Goal: Task Accomplishment & Management: Complete application form

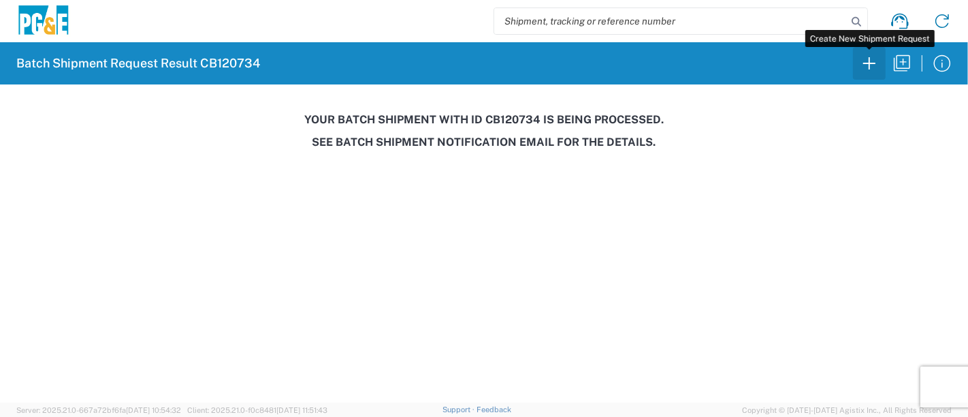
click at [863, 63] on icon "button" at bounding box center [869, 63] width 22 height 22
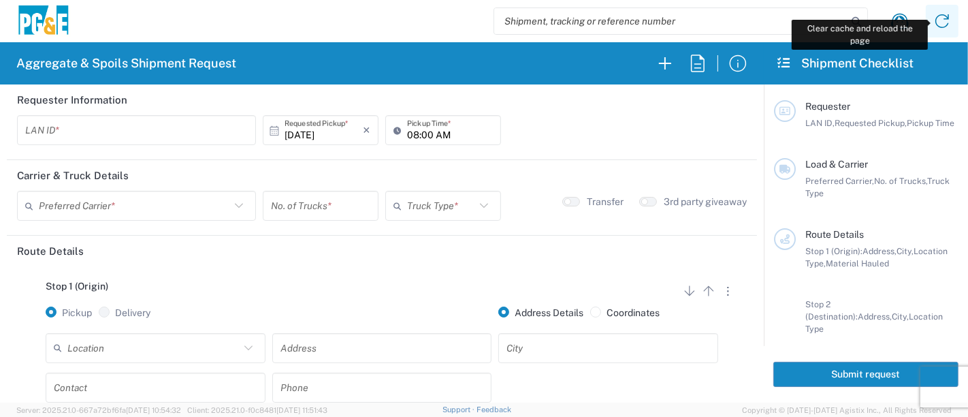
click at [945, 26] on icon at bounding box center [942, 21] width 22 height 22
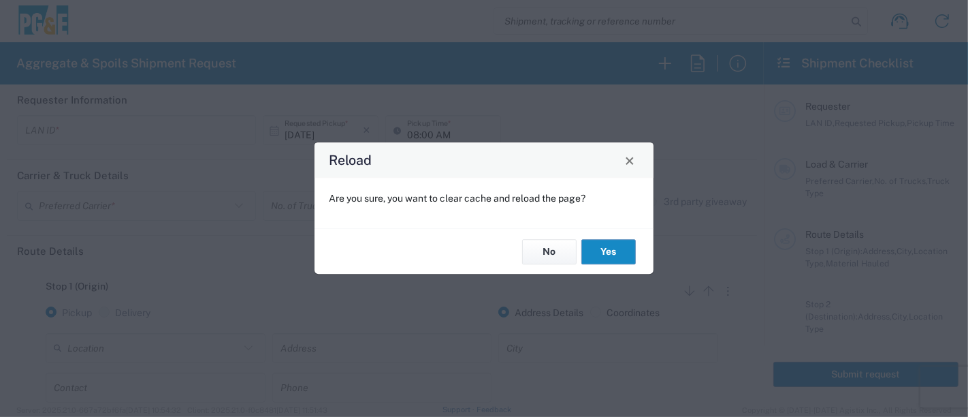
click at [602, 255] on button "Yes" at bounding box center [608, 251] width 54 height 25
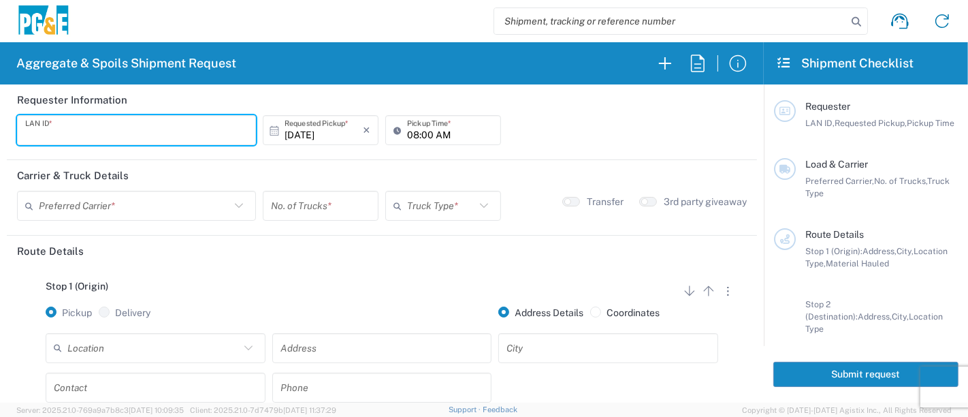
click at [148, 124] on input "text" at bounding box center [136, 130] width 223 height 24
type input "JKK9"
click at [407, 135] on input "08:00 AM" at bounding box center [450, 130] width 86 height 24
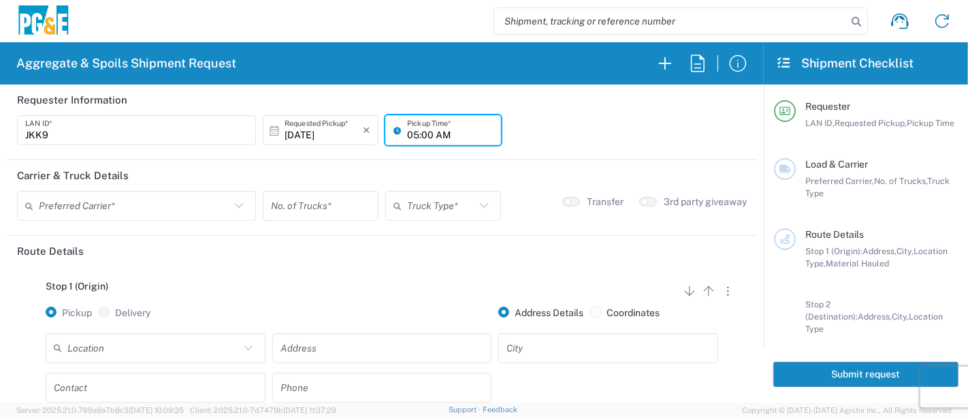
type input "05:00 AM"
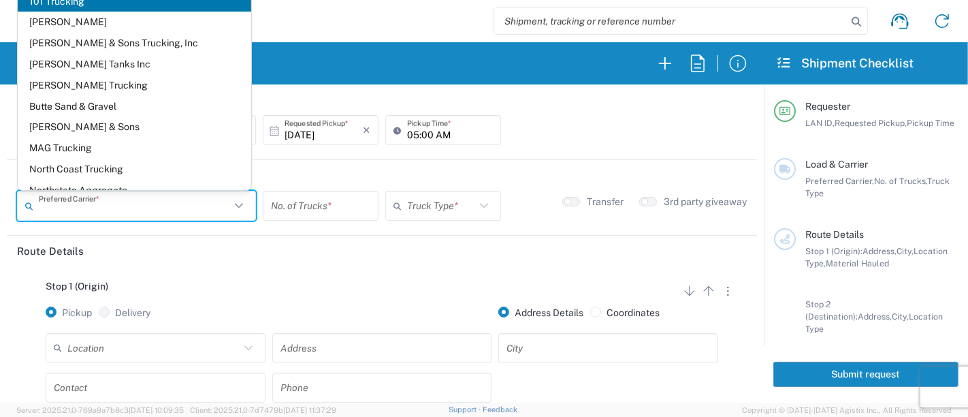
click at [179, 204] on input "text" at bounding box center [134, 206] width 191 height 24
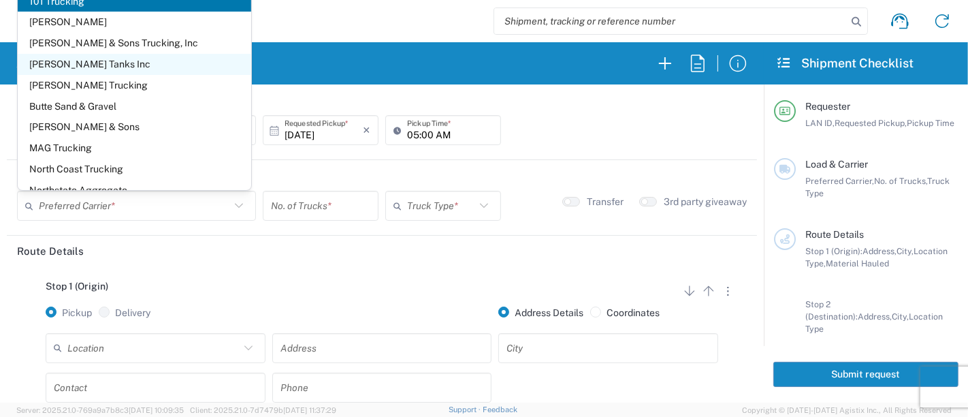
drag, startPoint x: 101, startPoint y: 59, endPoint x: 173, endPoint y: 105, distance: 85.4
click at [101, 59] on span "[PERSON_NAME] Tanks Inc" at bounding box center [135, 64] width 234 height 21
type input "[PERSON_NAME] Tanks Inc"
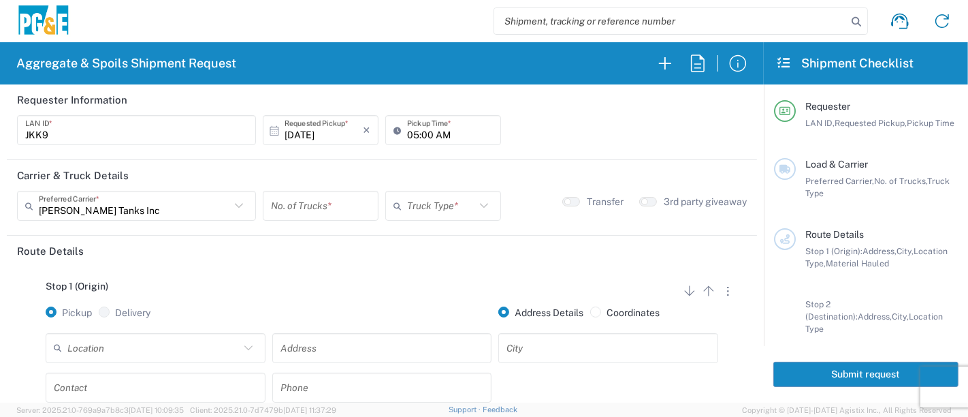
click at [309, 203] on input "number" at bounding box center [320, 206] width 99 height 24
type input "3"
click at [440, 206] on input "text" at bounding box center [441, 206] width 68 height 24
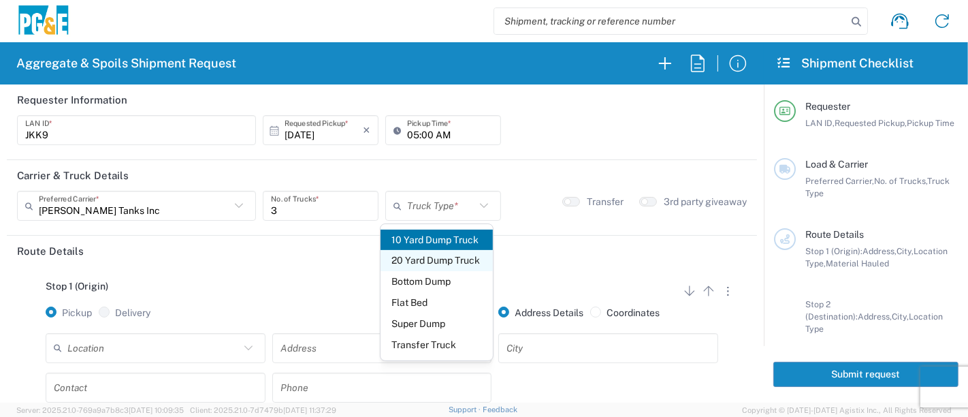
click at [443, 259] on span "20 Yard Dump Truck" at bounding box center [437, 260] width 113 height 21
type input "20 Yard Dump Truck"
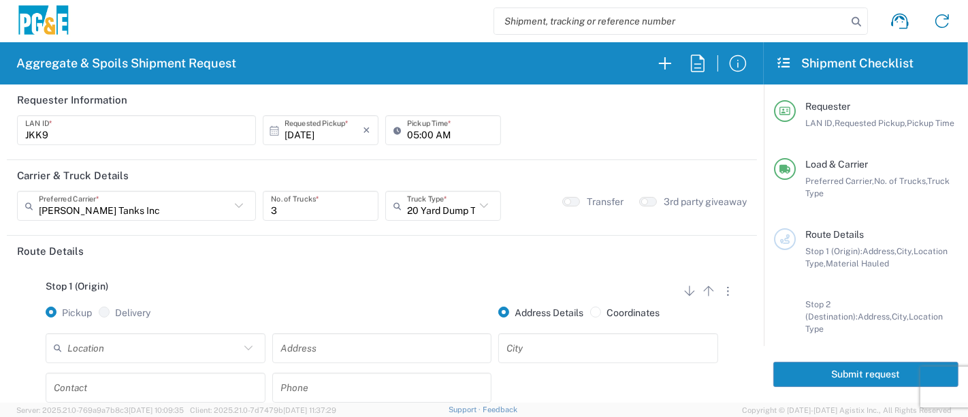
click at [166, 345] on input "text" at bounding box center [153, 348] width 172 height 24
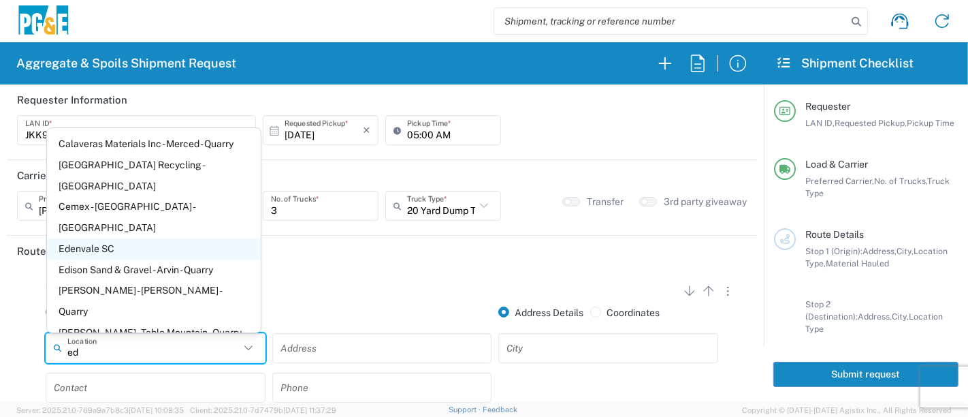
click at [95, 238] on span "Edenvale SC" at bounding box center [154, 248] width 214 height 21
type input "Edenvale SC"
type input "6402 Santa Teresa Blvd"
type input "San Jose"
type input "Business No Loading Dock"
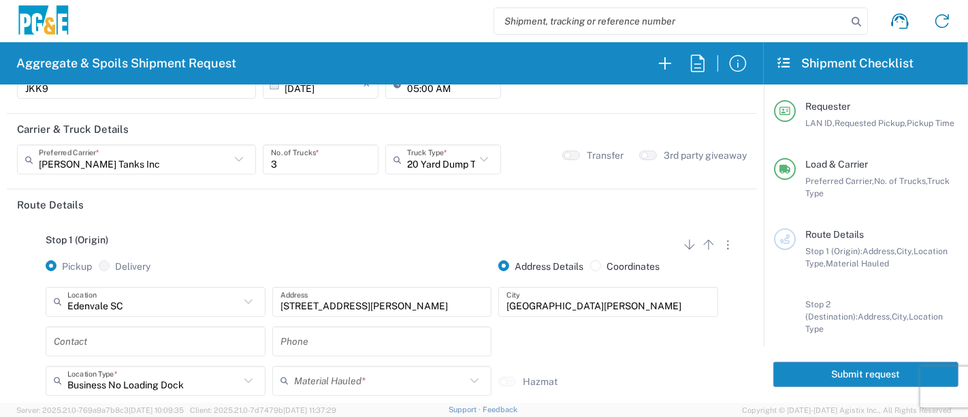
scroll to position [151, 0]
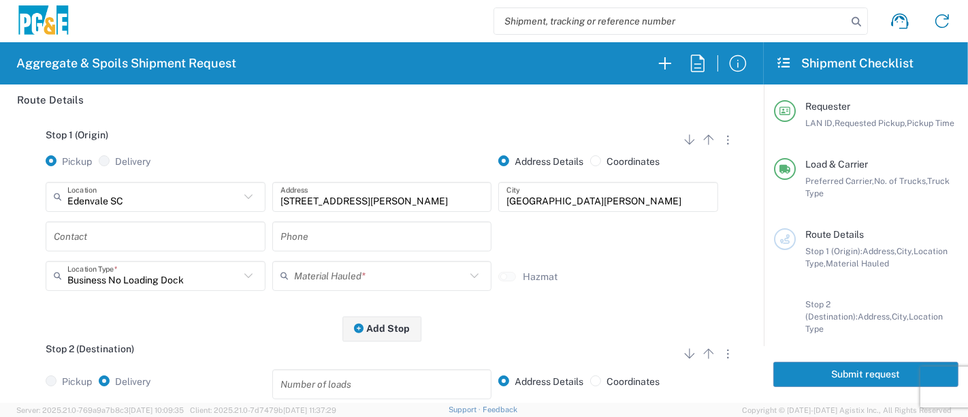
click at [114, 232] on input "text" at bounding box center [156, 236] width 204 height 24
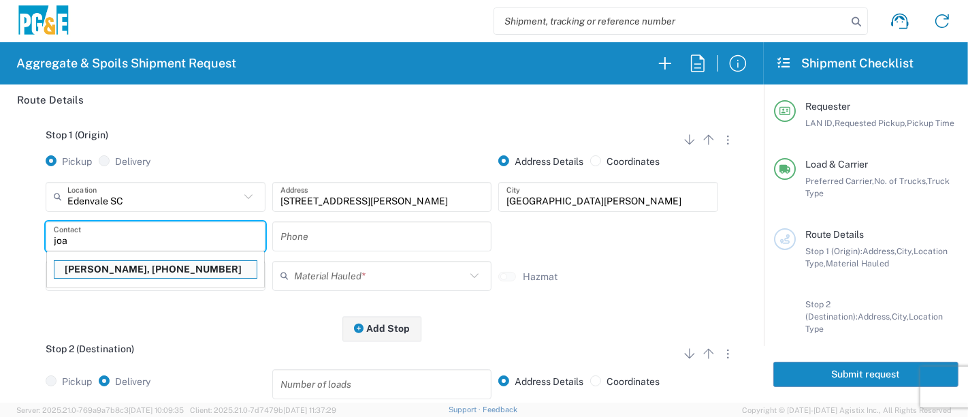
click at [105, 265] on p "Joan Kennedy, 408 499-0408" at bounding box center [155, 269] width 202 height 17
type input "Joan Kennedy"
type input "408 499-0408"
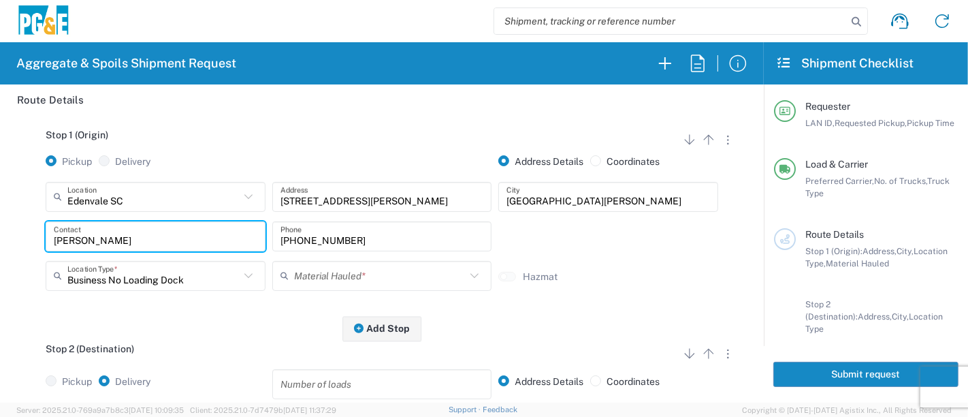
click at [325, 276] on input "text" at bounding box center [380, 275] width 172 height 24
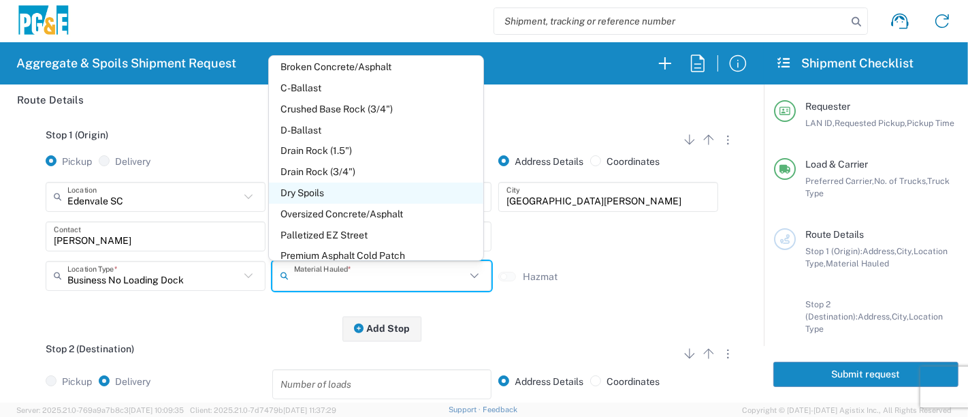
click at [347, 197] on span "Dry Spoils" at bounding box center [376, 192] width 214 height 21
type input "Dry Spoils"
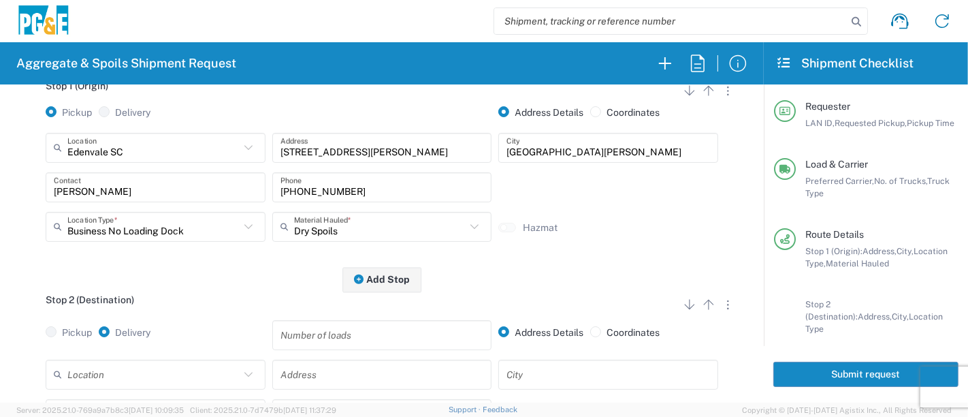
scroll to position [302, 0]
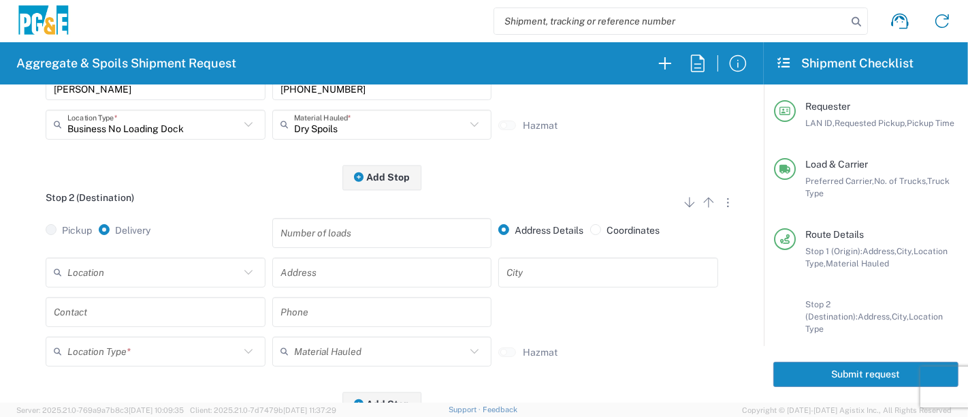
click at [97, 282] on input "text" at bounding box center [153, 272] width 172 height 24
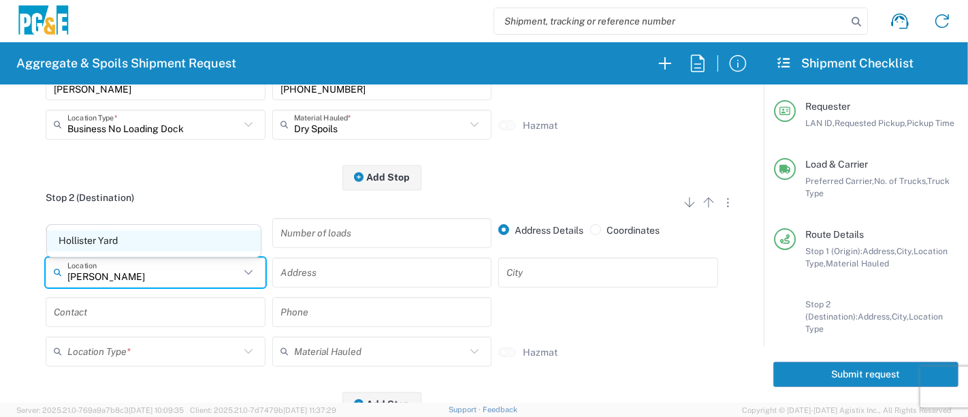
click at [83, 244] on span "Hollister Yard" at bounding box center [154, 240] width 214 height 21
type input "Hollister Yard"
type input "900 Park Center Dr"
type input "Hollister"
type input "Business No Loading Dock"
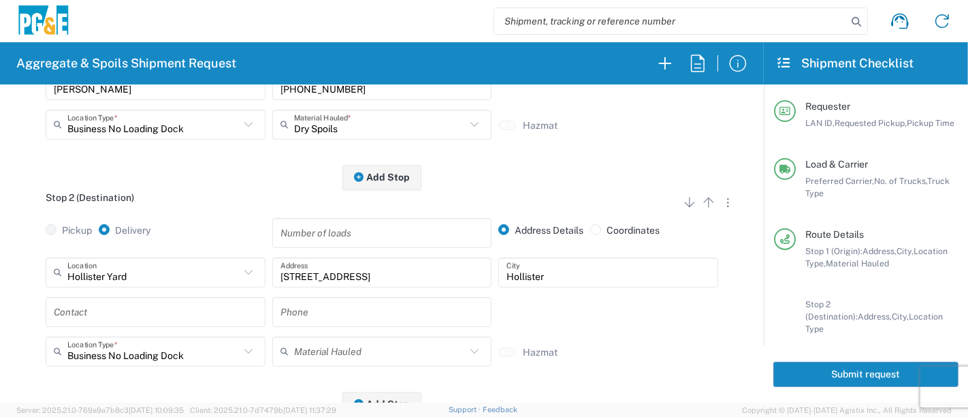
click at [176, 317] on input "text" at bounding box center [156, 312] width 204 height 24
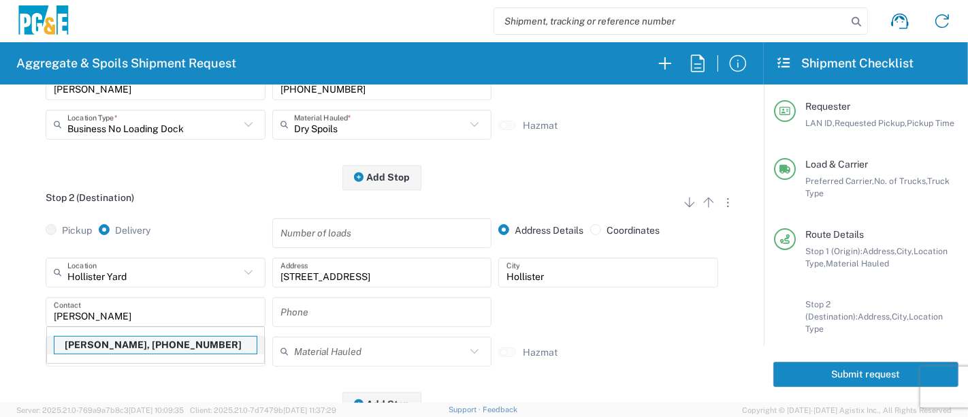
click at [124, 342] on p "Joan Kennedy, 408 499-0408" at bounding box center [155, 344] width 202 height 17
type input "Joan Kennedy"
type input "408 499-0408"
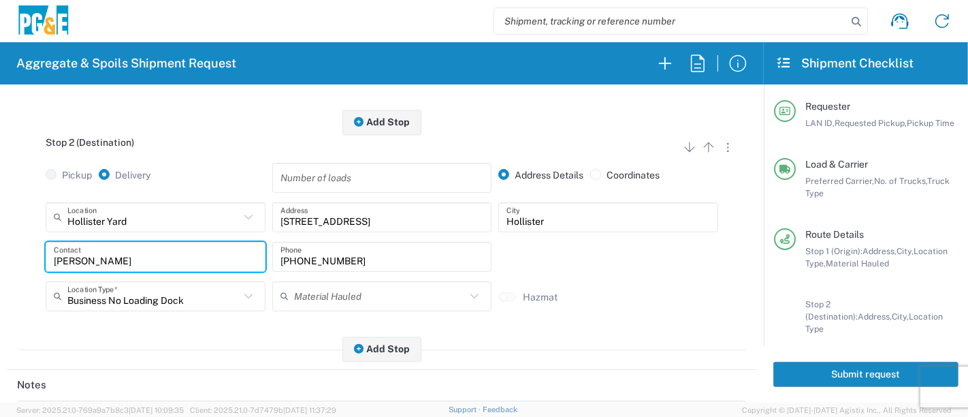
scroll to position [0, 0]
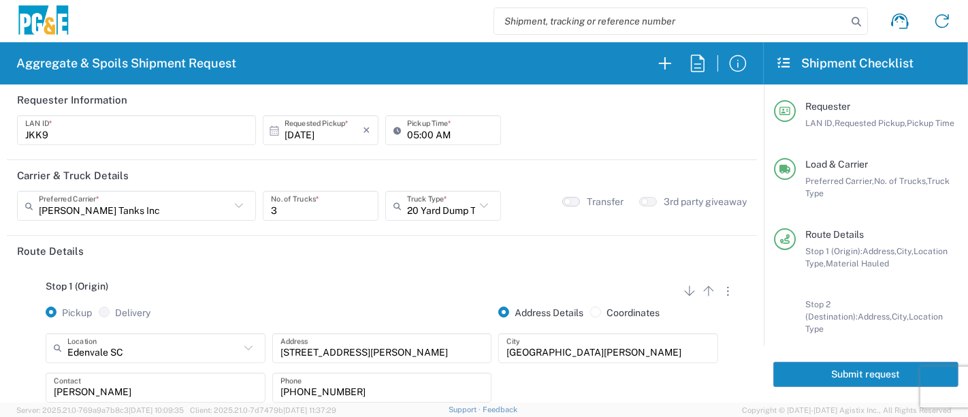
click at [568, 199] on button "button" at bounding box center [571, 202] width 18 height 10
click at [816, 370] on button "Submit request" at bounding box center [865, 373] width 185 height 25
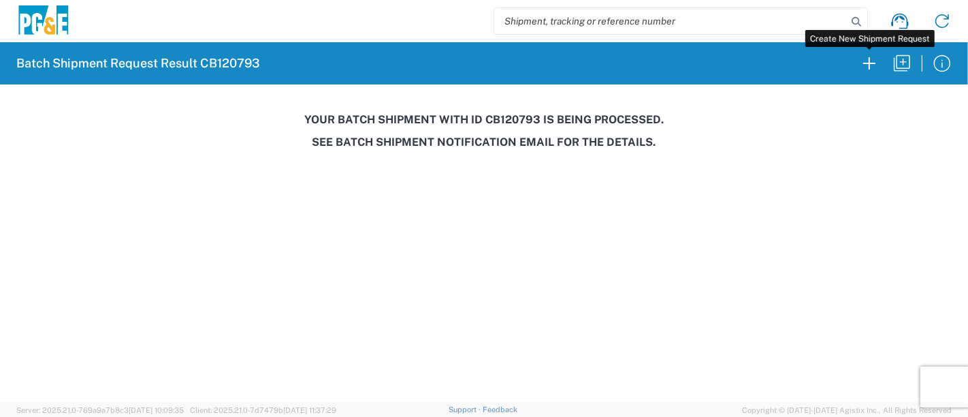
drag, startPoint x: 872, startPoint y: 66, endPoint x: 3, endPoint y: 190, distance: 878.1
click at [871, 66] on icon "button" at bounding box center [869, 63] width 22 height 22
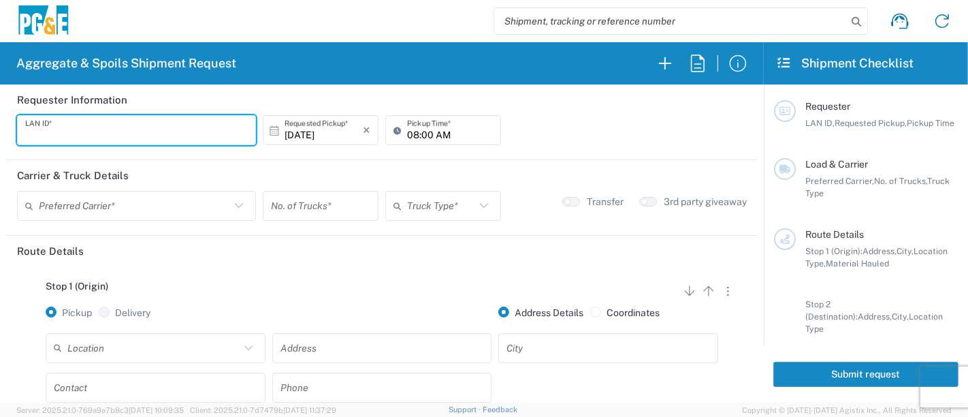
click at [78, 129] on input "text" at bounding box center [136, 130] width 223 height 24
type input "KWWC"
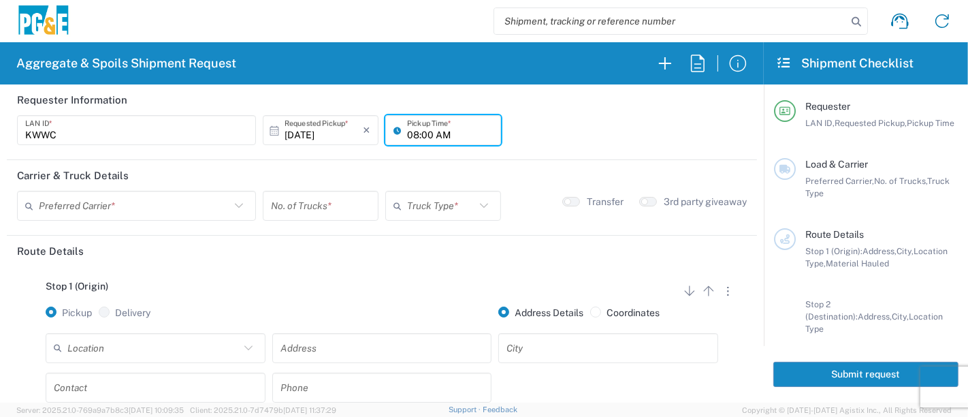
click at [407, 131] on input "08:00 AM" at bounding box center [450, 130] width 86 height 24
type input "06:00 AM"
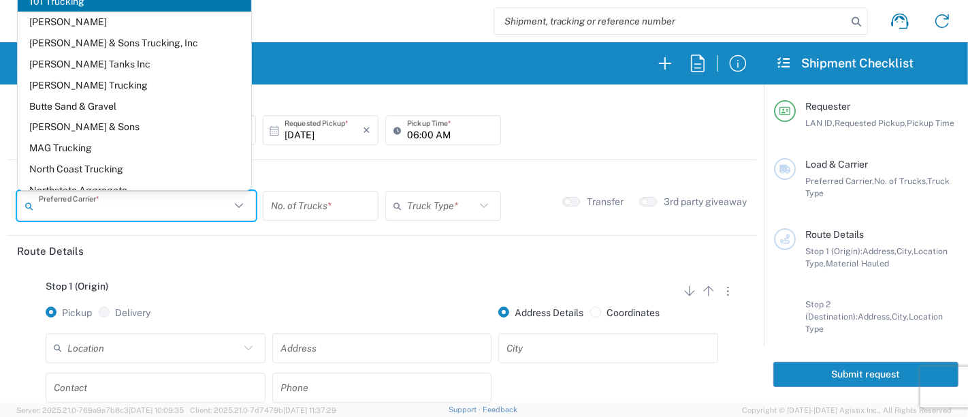
click at [155, 209] on input "text" at bounding box center [134, 206] width 191 height 24
click at [97, 67] on span "[PERSON_NAME] Tanks Inc" at bounding box center [135, 64] width 234 height 21
type input "[PERSON_NAME] Tanks Inc"
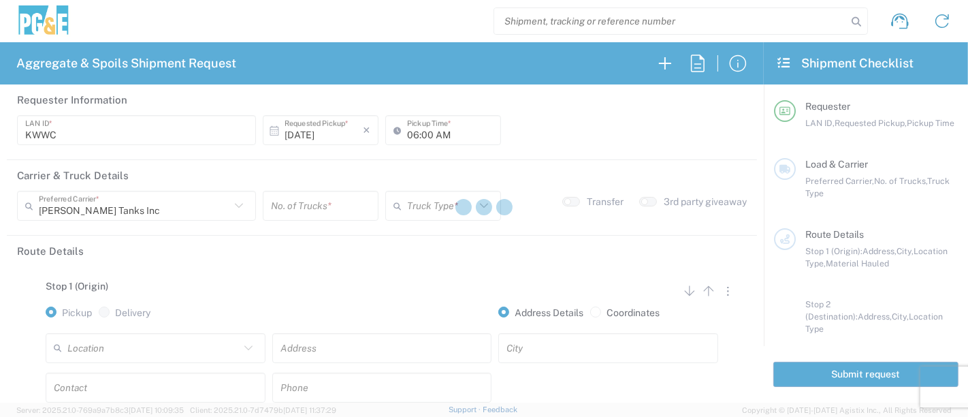
click at [302, 206] on div at bounding box center [484, 208] width 968 height 417
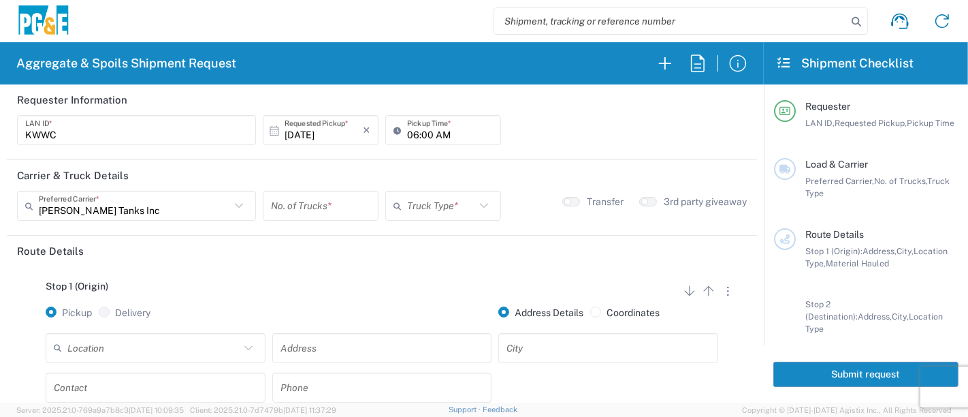
click at [302, 207] on input "number" at bounding box center [320, 206] width 99 height 24
type input "1"
click at [409, 208] on input "text" at bounding box center [441, 206] width 68 height 24
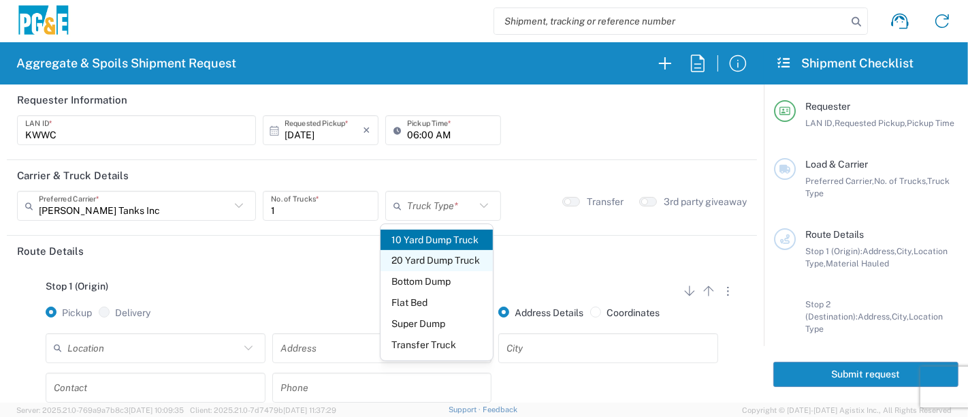
click at [432, 255] on span "20 Yard Dump Truck" at bounding box center [437, 260] width 113 height 21
type input "20 Yard Dump Truck"
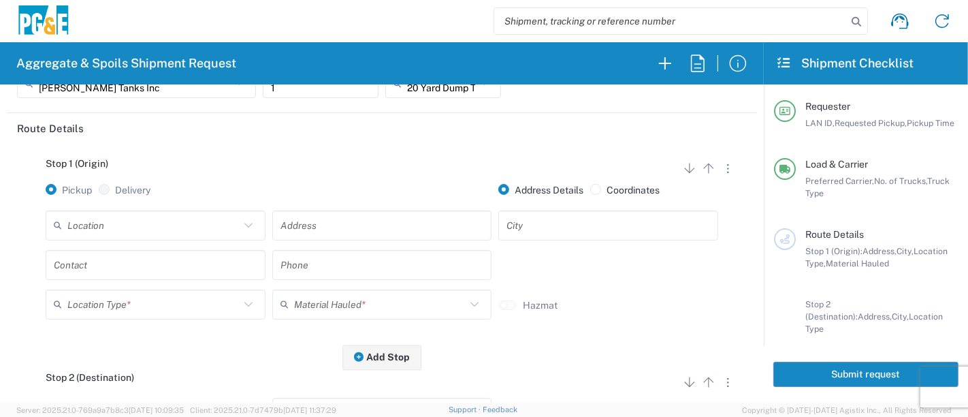
scroll to position [151, 0]
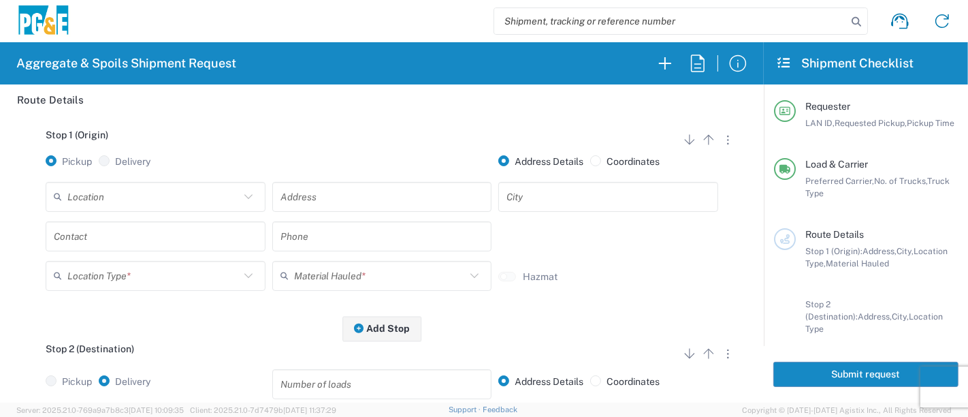
click at [94, 196] on input "text" at bounding box center [153, 196] width 172 height 24
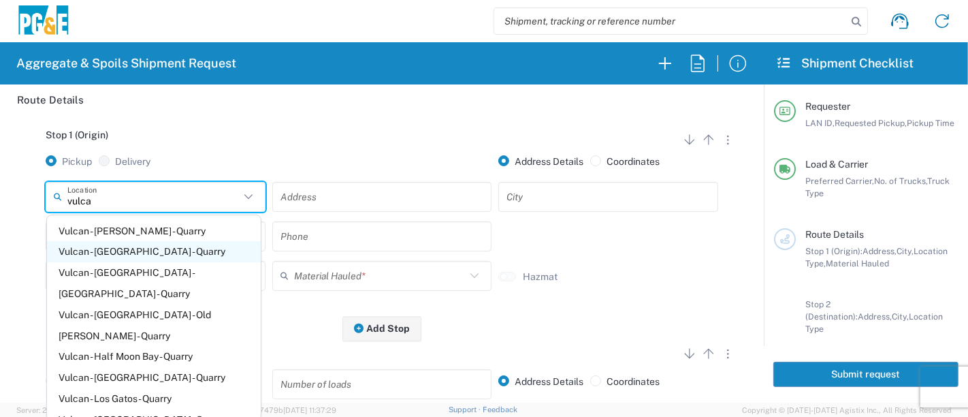
click at [150, 245] on span "Vulcan - [GEOGRAPHIC_DATA] - Quarry" at bounding box center [154, 251] width 214 height 21
type input "Vulcan - [GEOGRAPHIC_DATA] - Quarry"
type input "8517 Panama Ln"
type input "Bakersfield"
type input "Quarry"
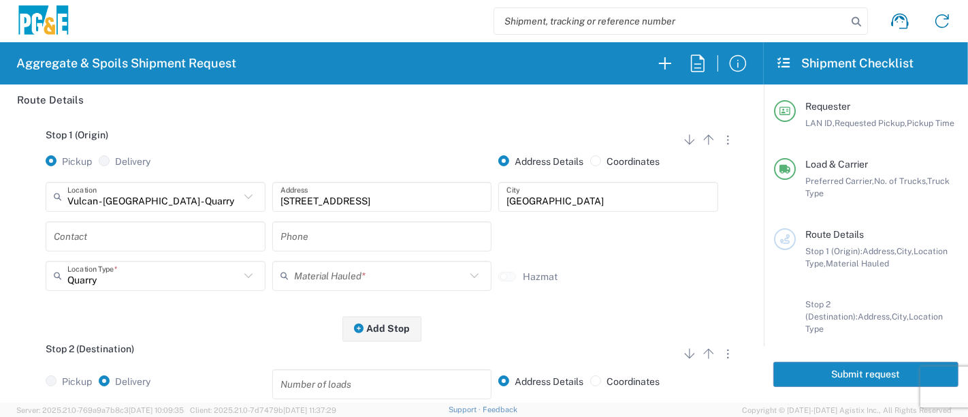
click at [149, 242] on input "text" at bounding box center [156, 236] width 204 height 24
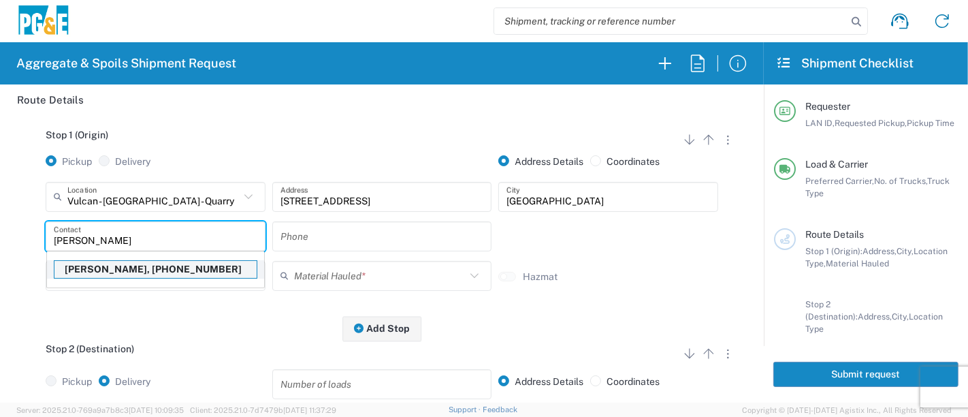
click at [148, 269] on p "Karl Wein, 559-618-2008" at bounding box center [155, 269] width 202 height 17
type input "Karl Wein"
type input "559-618-2008"
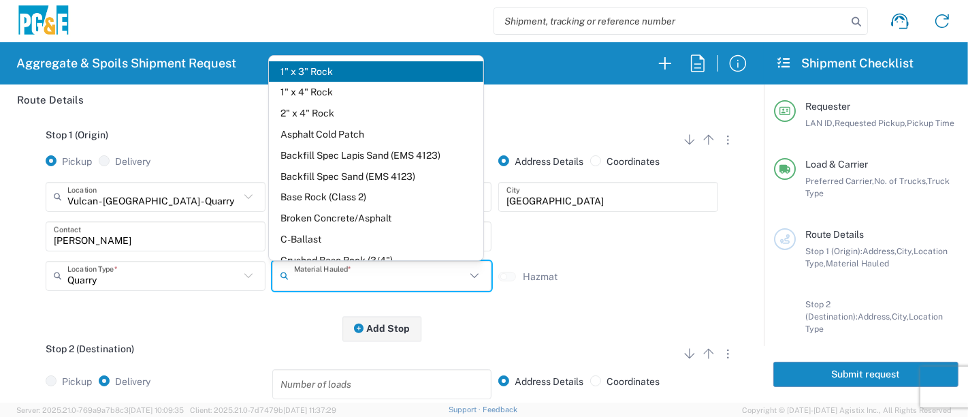
click at [314, 285] on input "text" at bounding box center [380, 275] width 172 height 24
click at [369, 178] on span "Backfill Spec Sand (EMS 4123)" at bounding box center [376, 176] width 214 height 21
type input "Backfill Spec Sand (EMS 4123)"
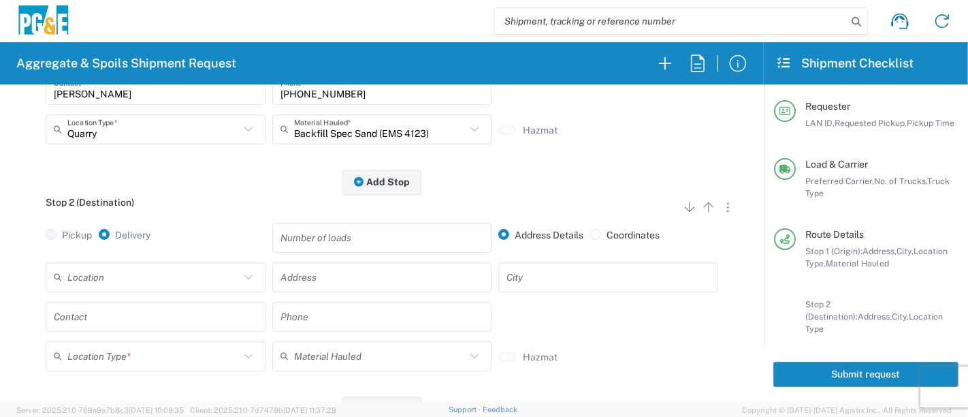
scroll to position [302, 0]
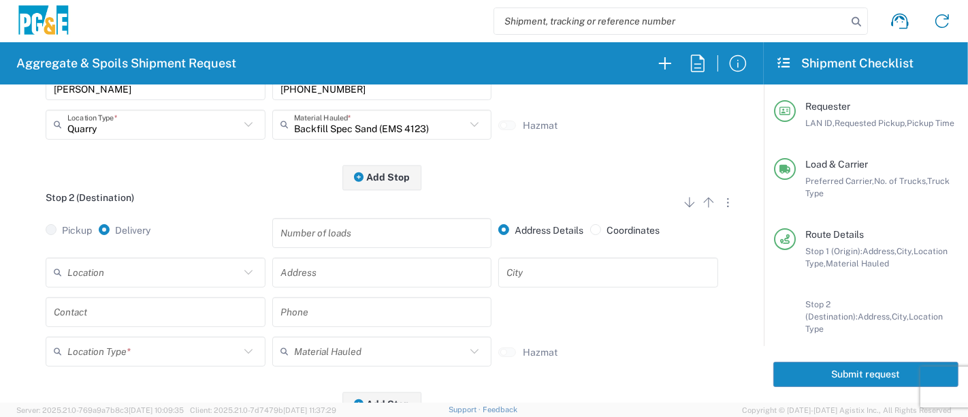
click at [155, 275] on input "text" at bounding box center [153, 272] width 172 height 24
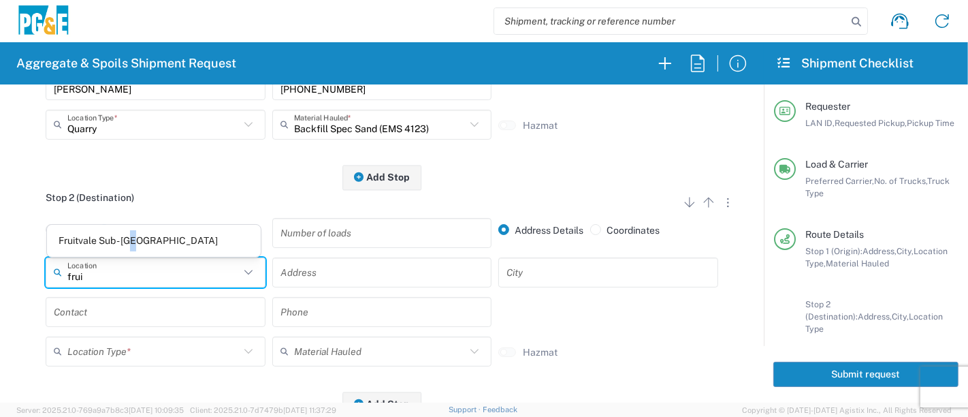
drag, startPoint x: 137, startPoint y: 234, endPoint x: 140, endPoint y: 246, distance: 12.1
click at [136, 234] on span "Fruitvale Sub - [GEOGRAPHIC_DATA]" at bounding box center [154, 240] width 214 height 21
type input "Fruitvale Sub - [GEOGRAPHIC_DATA]"
type input "2401 Coffee Rd"
type input "Bakersfield"
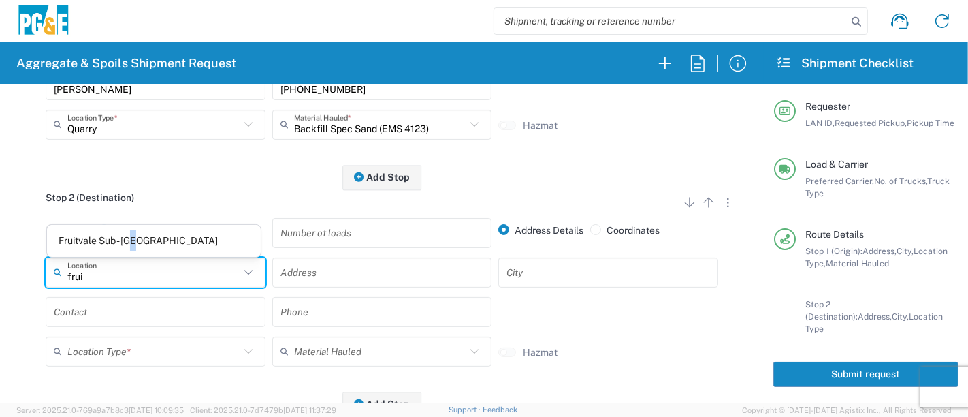
type input "Business No Loading Dock"
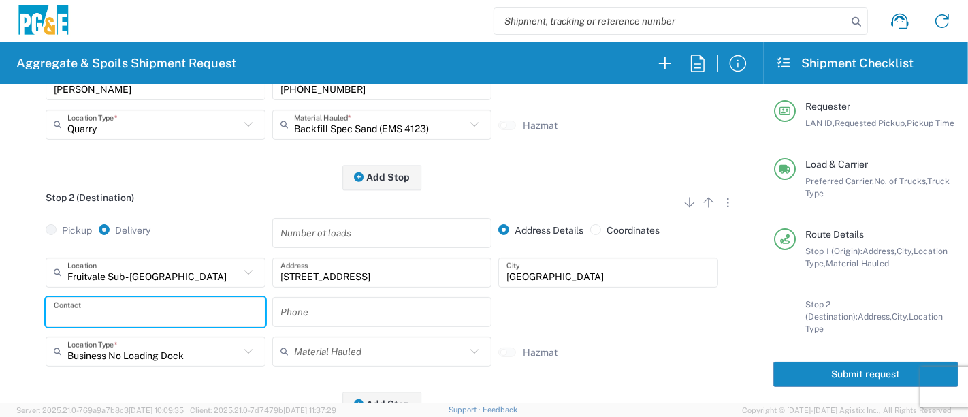
click at [126, 307] on input "text" at bounding box center [156, 312] width 204 height 24
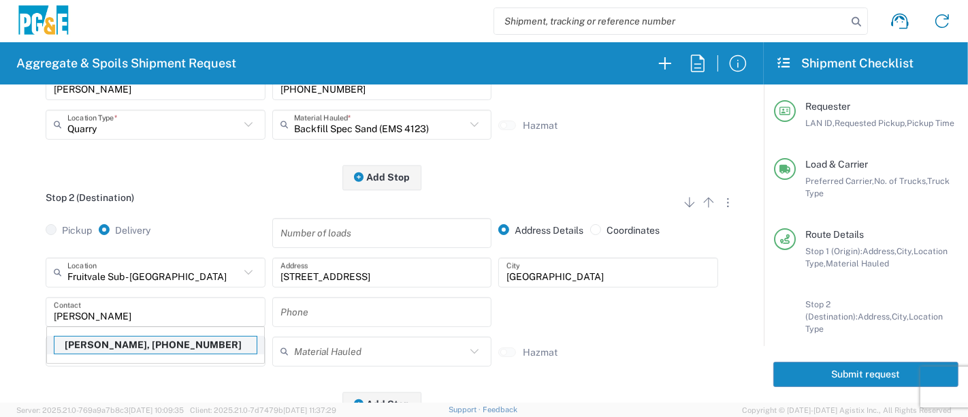
click at [114, 339] on p "Karl Wein, 559-618-2008" at bounding box center [155, 344] width 202 height 17
type input "Karl Wein"
type input "559-618-2008"
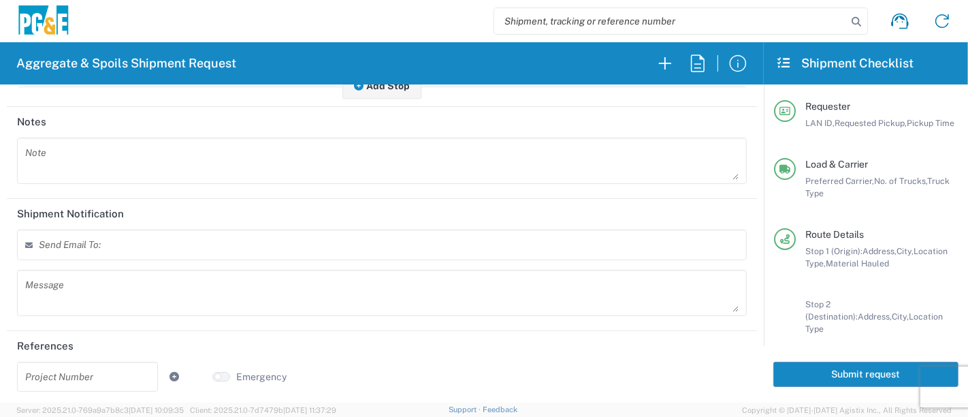
scroll to position [0, 0]
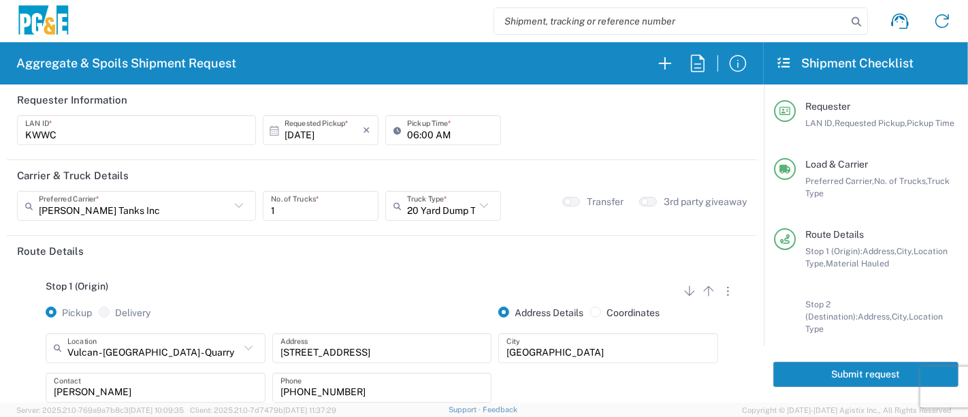
click at [818, 373] on button "Submit request" at bounding box center [865, 373] width 185 height 25
